Goal: Information Seeking & Learning: Learn about a topic

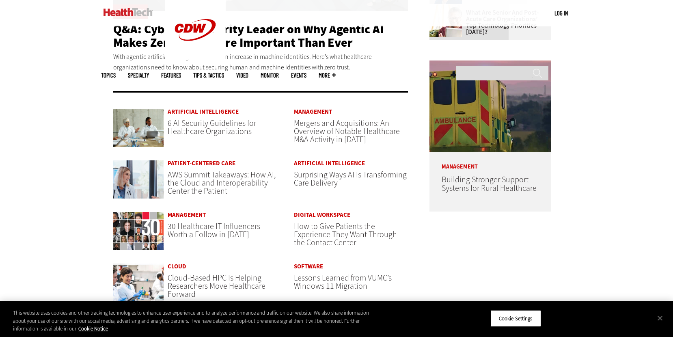
scroll to position [383, 0]
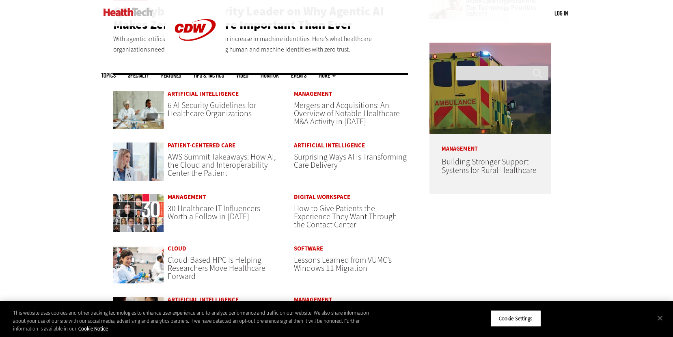
click at [194, 114] on span "6 AI Security Guidelines for Healthcare Organizations" at bounding box center [212, 109] width 89 height 19
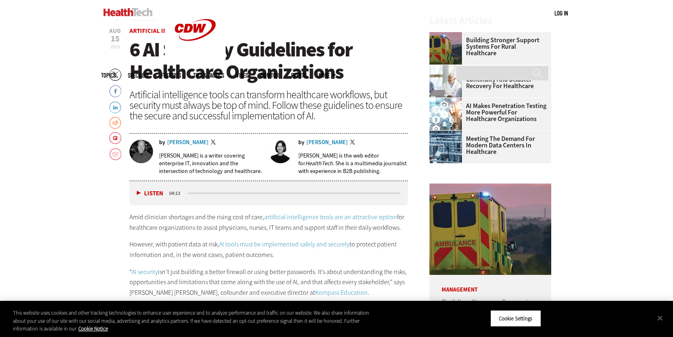
scroll to position [310, 0]
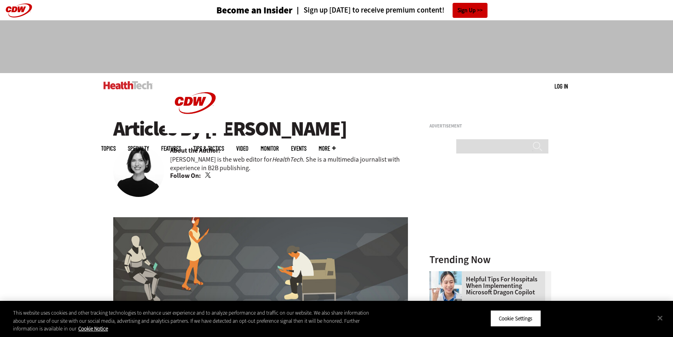
click at [205, 175] on link "Twitter" at bounding box center [208, 175] width 7 height 6
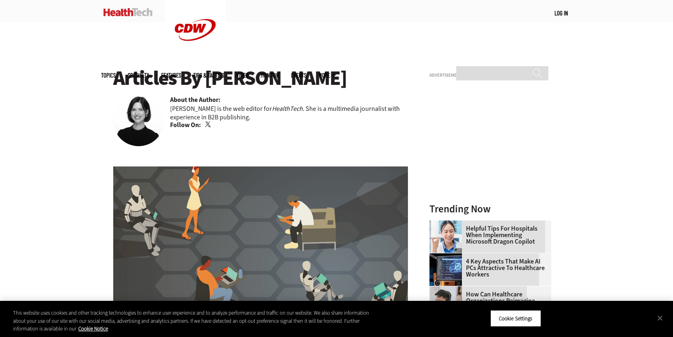
scroll to position [325, 0]
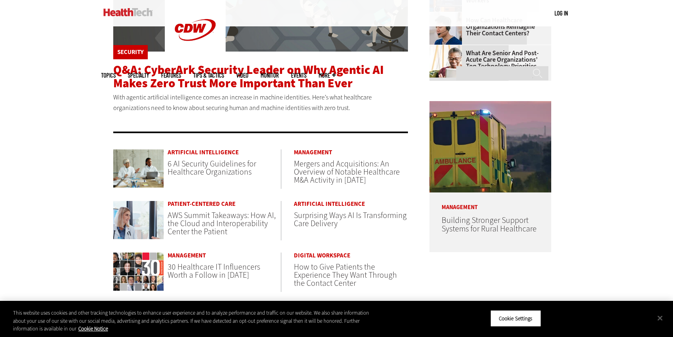
click at [248, 81] on span "Q&A: CyberArk Security Leader on Why Agentic AI Makes Zero Trust More Important…" at bounding box center [248, 77] width 271 height 30
